Goal: Obtain resource: Obtain resource

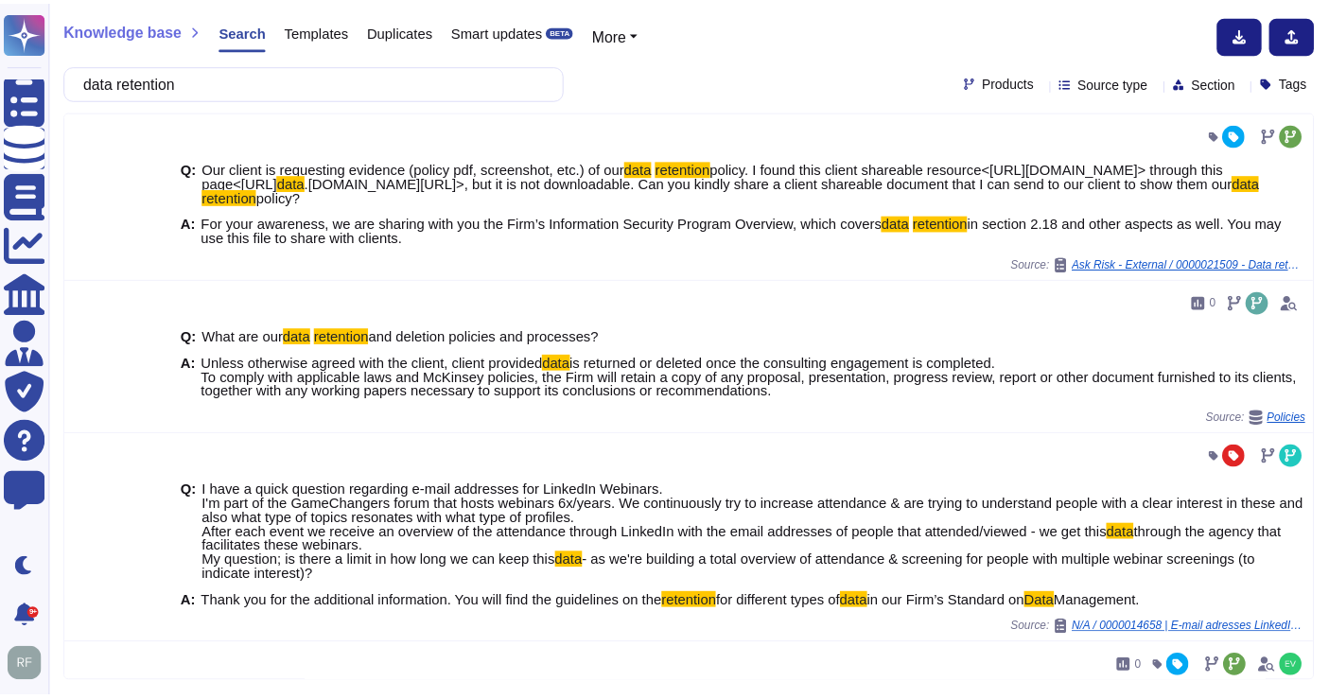
scroll to position [1554, 0]
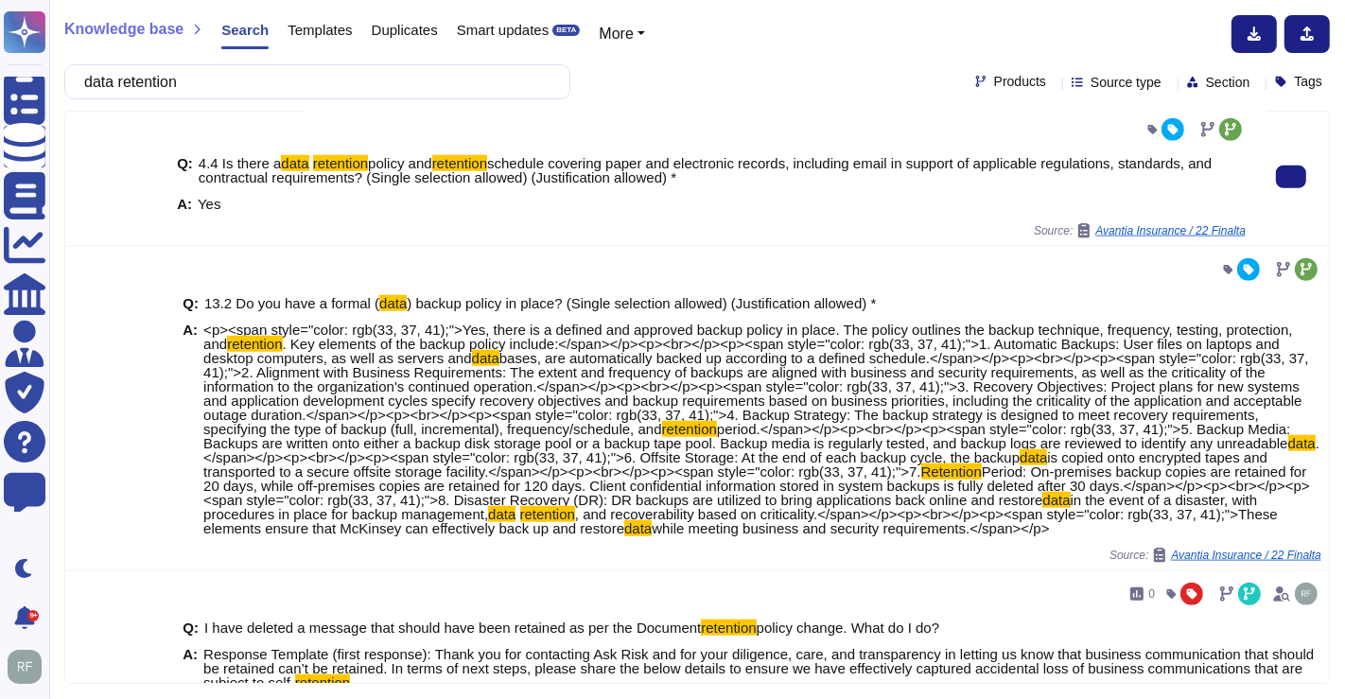
click at [148, 246] on div at bounding box center [117, 176] width 104 height 139
click at [177, 223] on div "Q: 4.4 Is there a data retention policy and retention schedule covering paper a…" at bounding box center [711, 184] width 1069 height 79
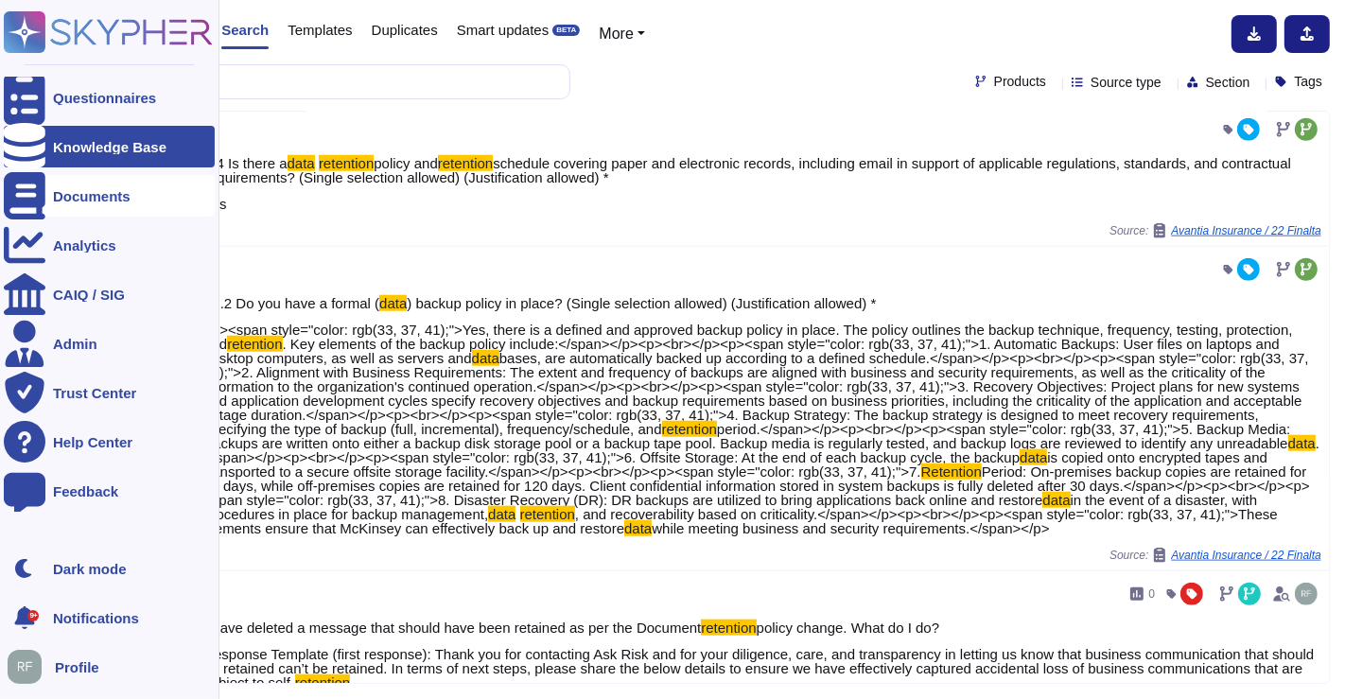
click at [19, 201] on icon at bounding box center [25, 195] width 42 height 47
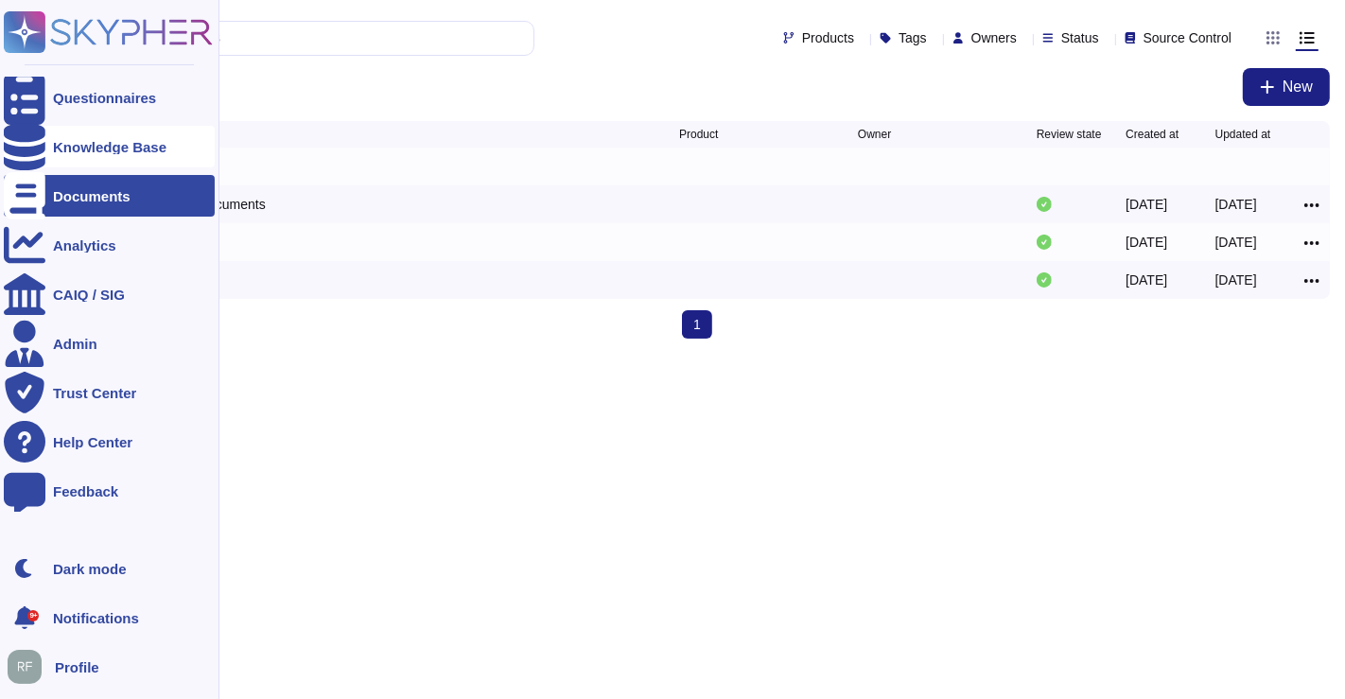
click at [54, 147] on div "Knowledge Base" at bounding box center [110, 147] width 114 height 14
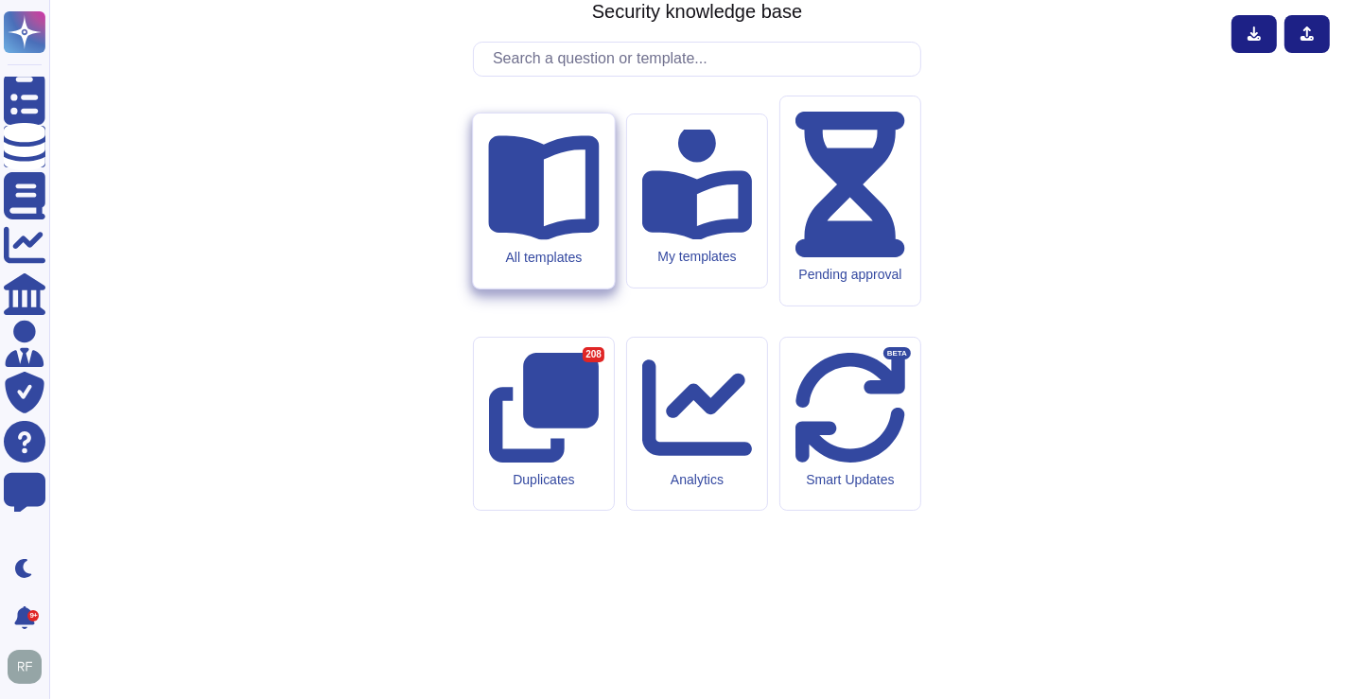
click at [555, 266] on div "All templates" at bounding box center [543, 258] width 111 height 16
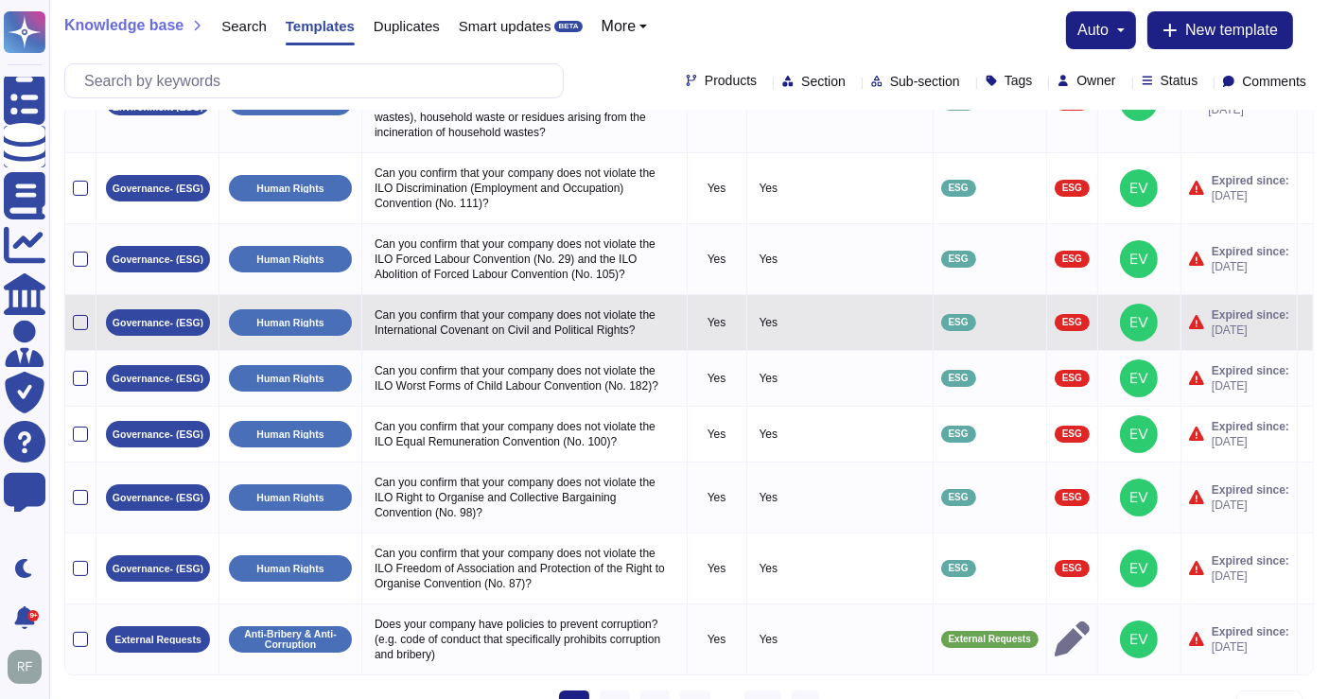
scroll to position [195, 0]
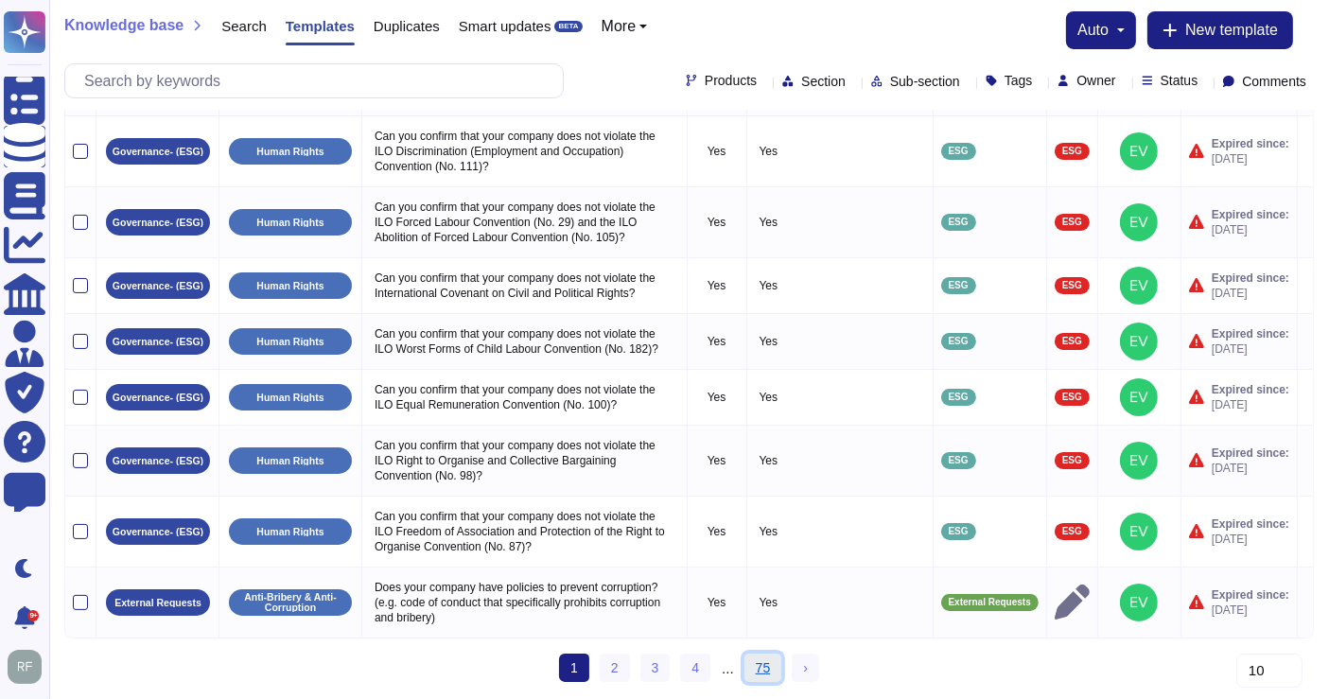
click at [754, 672] on link "75" at bounding box center [763, 668] width 38 height 28
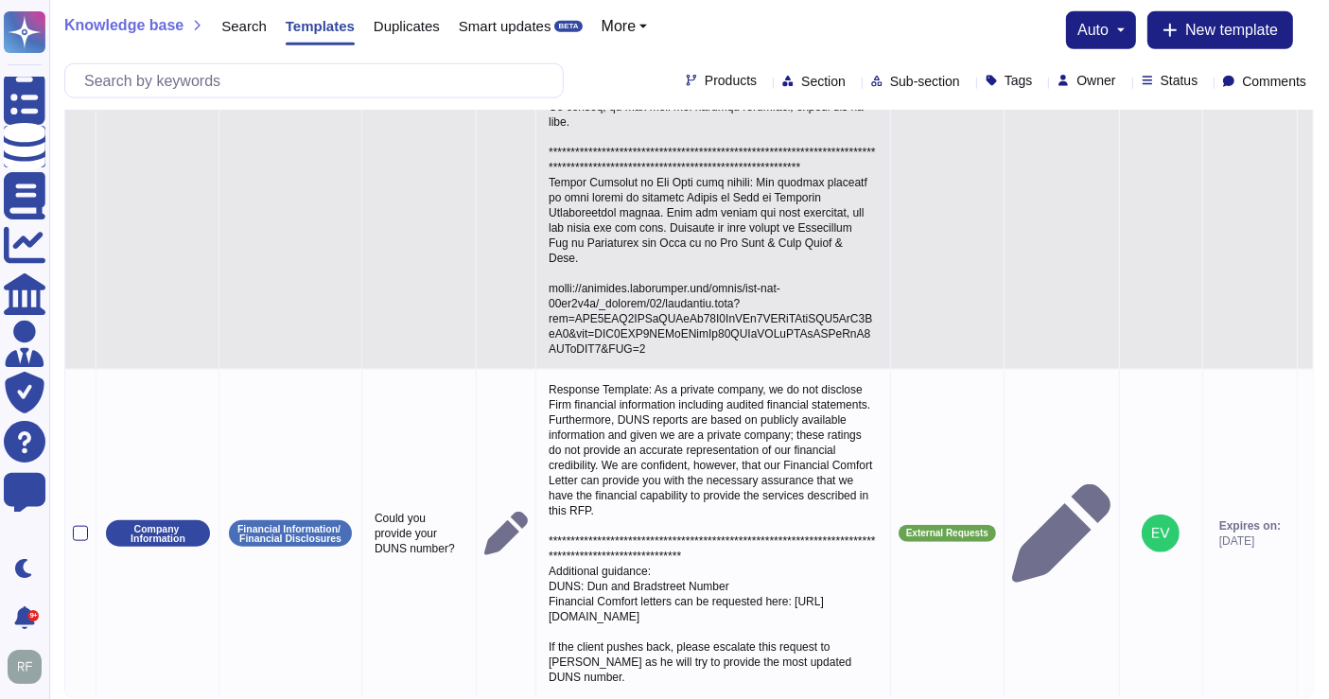
scroll to position [2075, 0]
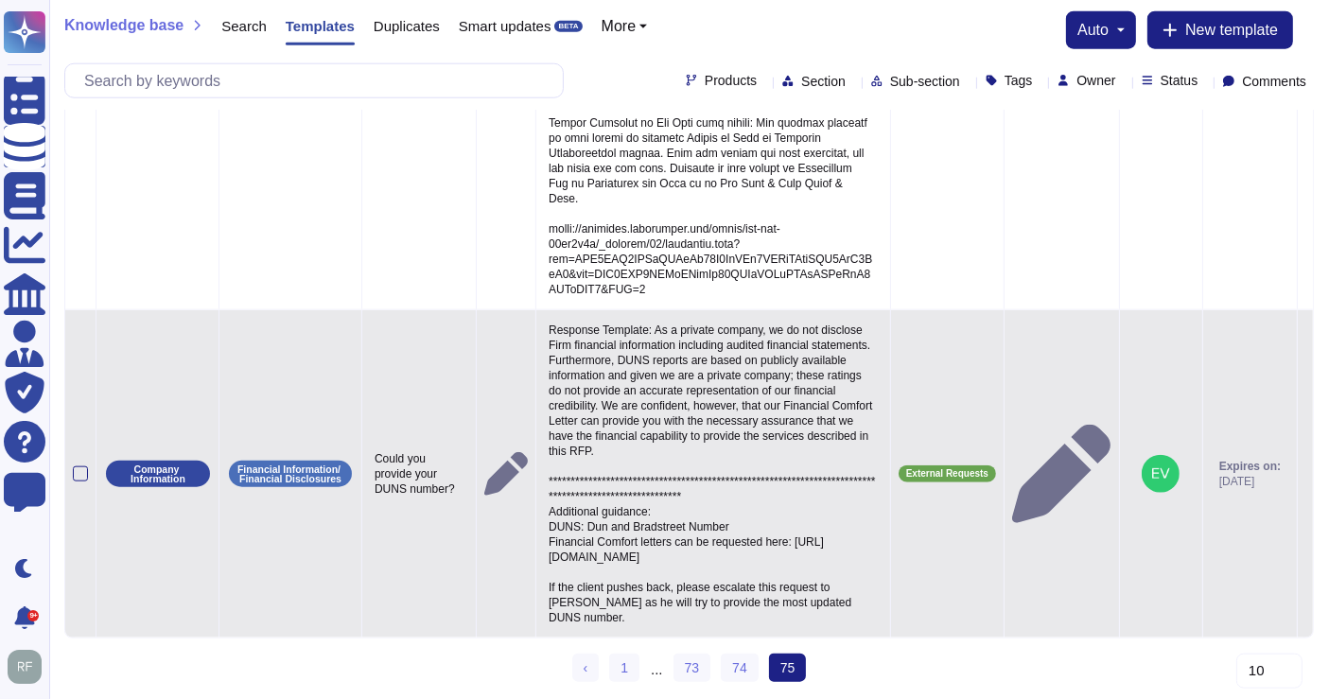
click at [691, 415] on p "**********" at bounding box center [713, 474] width 339 height 312
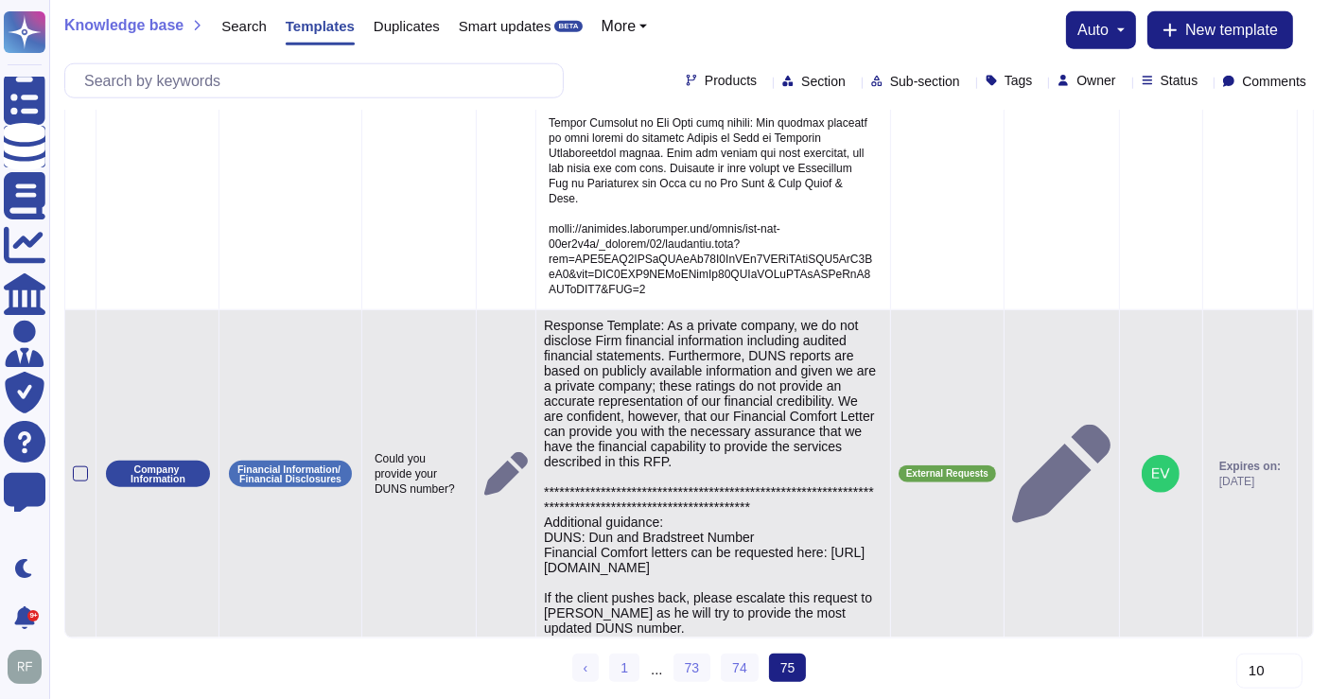
click at [713, 504] on textarea "**********" at bounding box center [711, 486] width 334 height 337
type textarea "**********"
click at [890, 452] on td "External Requests" at bounding box center [947, 474] width 114 height 328
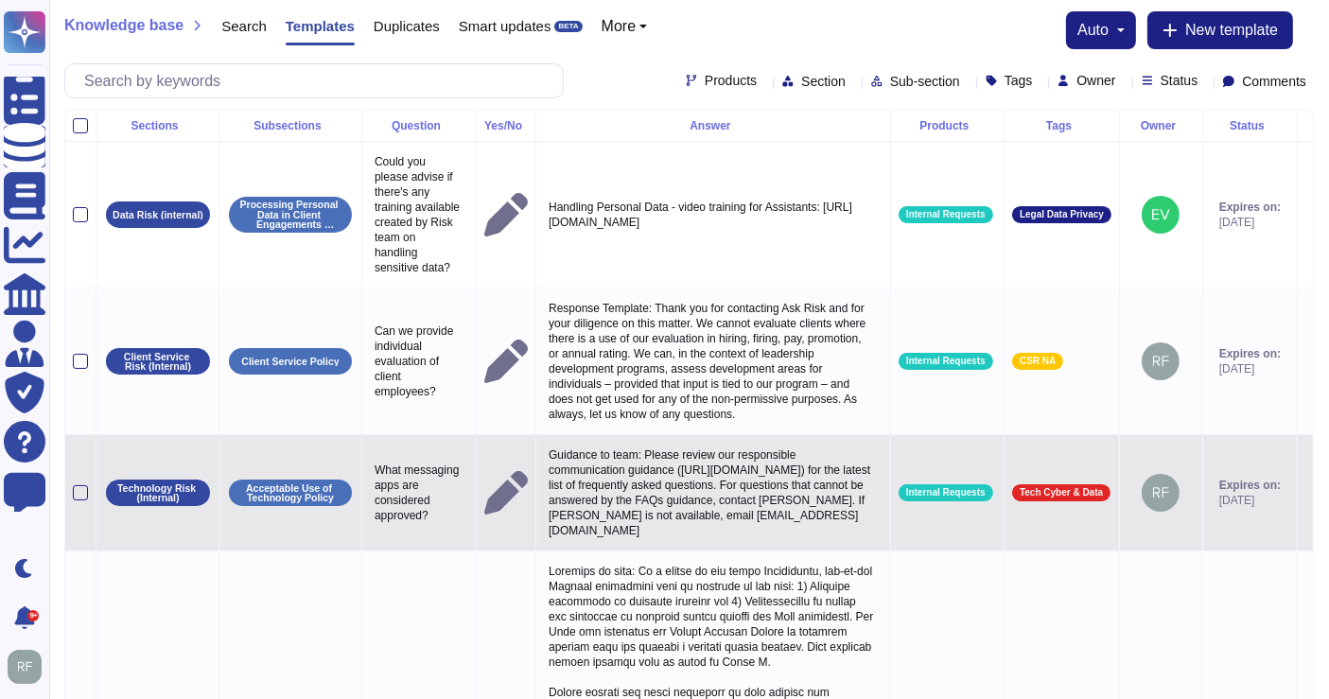
scroll to position [0, 0]
click at [740, 531] on p "Guidance to team: Please review our responsible communication guidance ([URL][D…" at bounding box center [713, 493] width 339 height 100
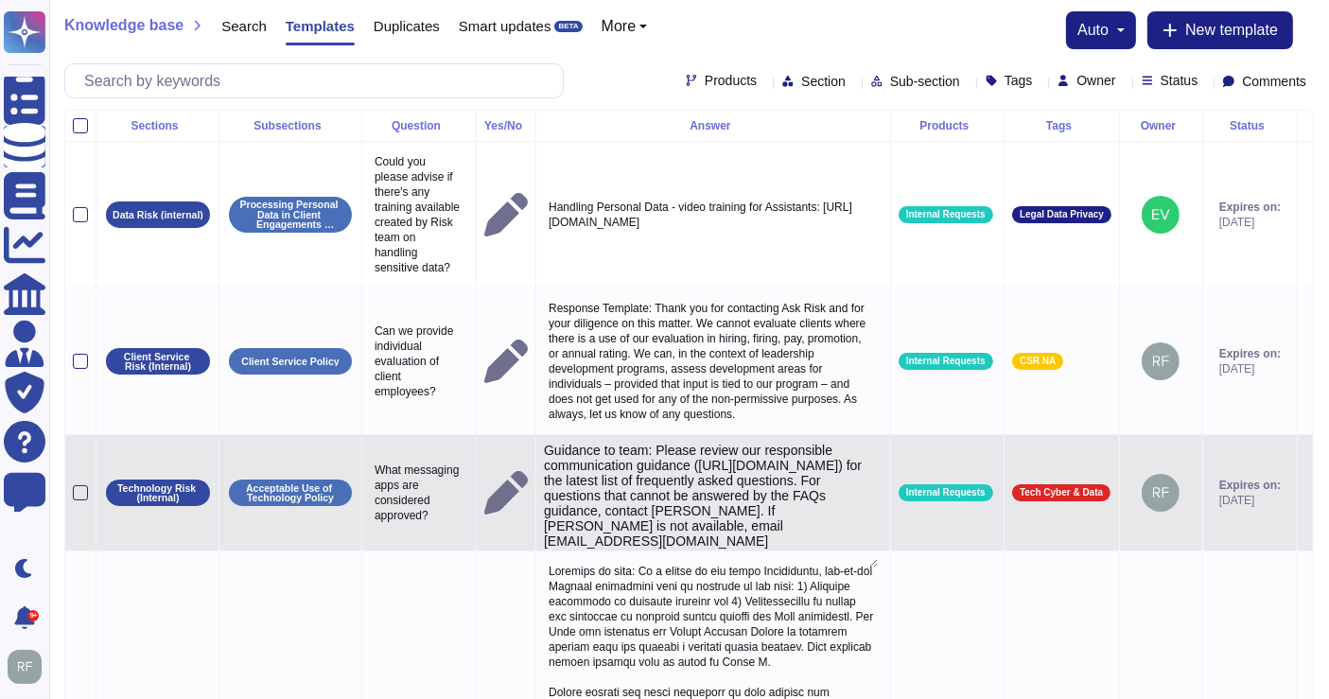
type textarea "Guidance to team: Please review our responsible communication guidance ([URL][D…"
drag, startPoint x: 553, startPoint y: 555, endPoint x: 871, endPoint y: 571, distance: 318.2
click at [871, 568] on textarea "Guidance to team: Please review our responsible communication guidance ([URL][D…" at bounding box center [711, 505] width 334 height 125
click at [594, 566] on textarea "Guidance to team: Please review our responsible communication guidance ([URL][D…" at bounding box center [711, 505] width 334 height 125
drag, startPoint x: 549, startPoint y: 555, endPoint x: 879, endPoint y: 575, distance: 330.7
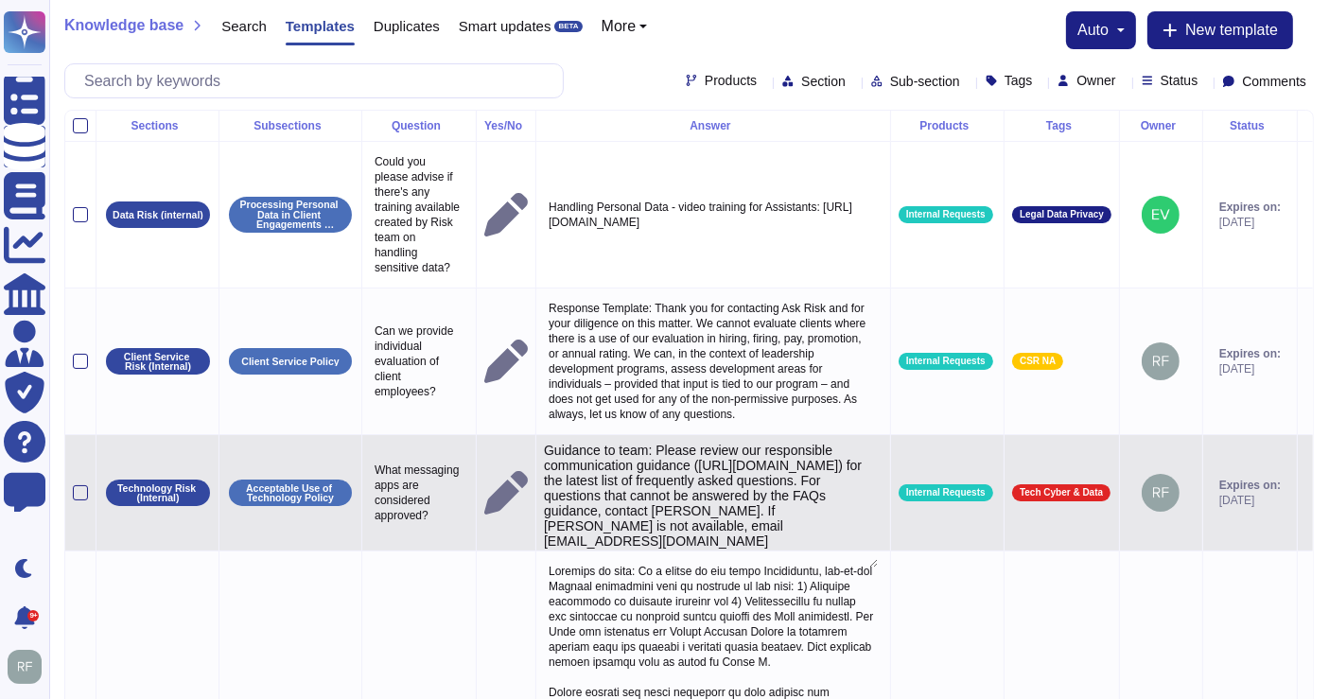
click at [879, 551] on td "Guidance to team: Please review our responsible communication guidance ([URL][D…" at bounding box center [713, 493] width 355 height 116
